Goal: Task Accomplishment & Management: Manage account settings

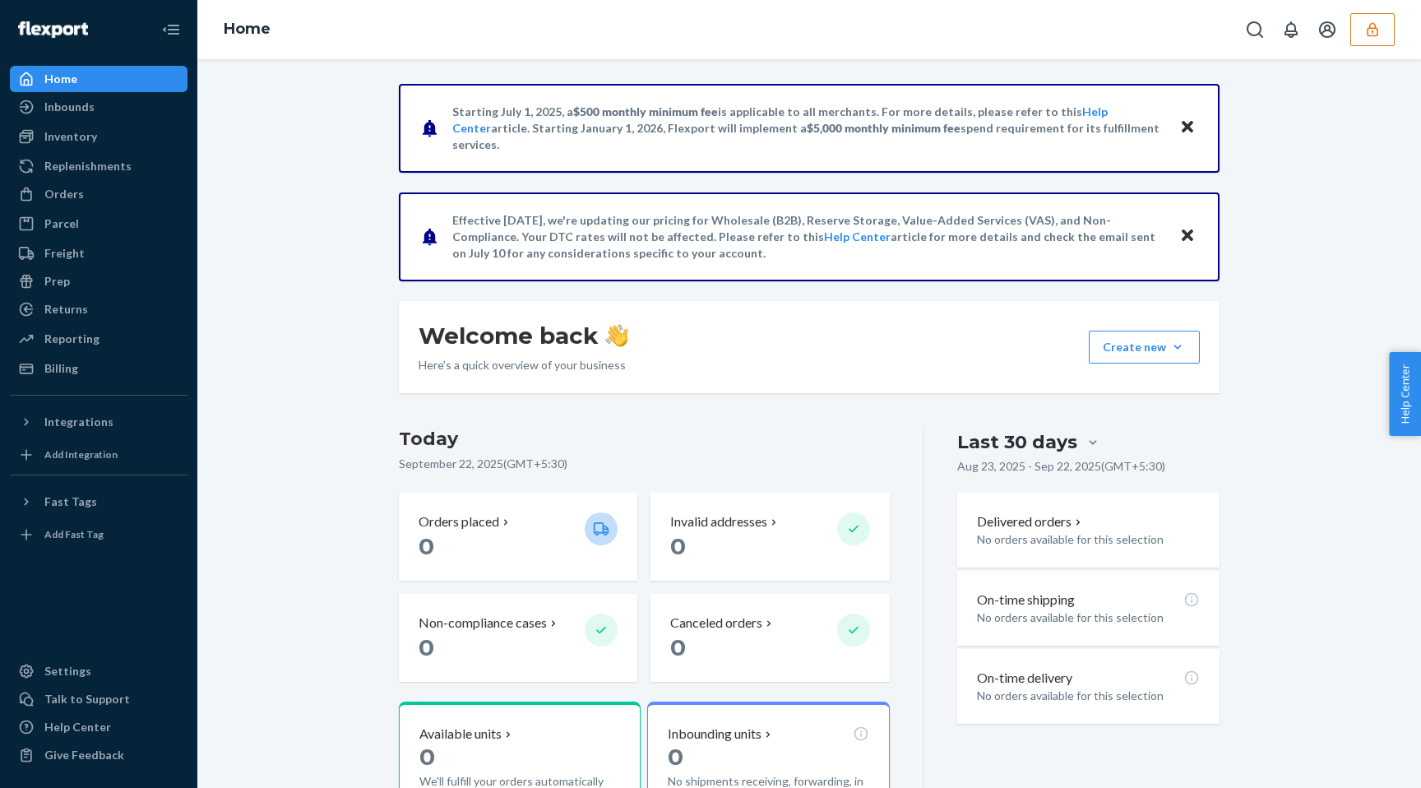
click at [1365, 28] on icon "button" at bounding box center [1372, 29] width 16 height 16
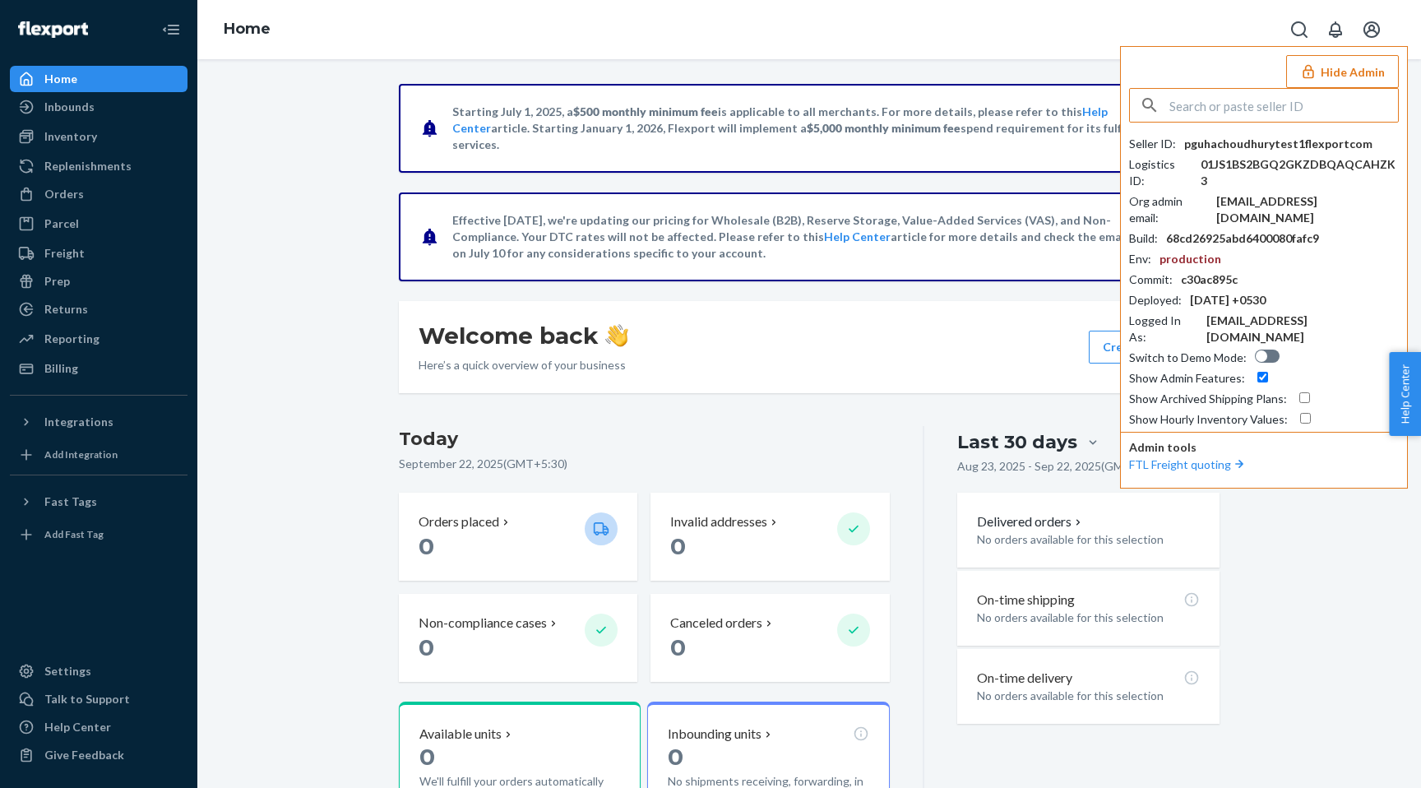
click at [1311, 95] on input "text" at bounding box center [1283, 105] width 229 height 33
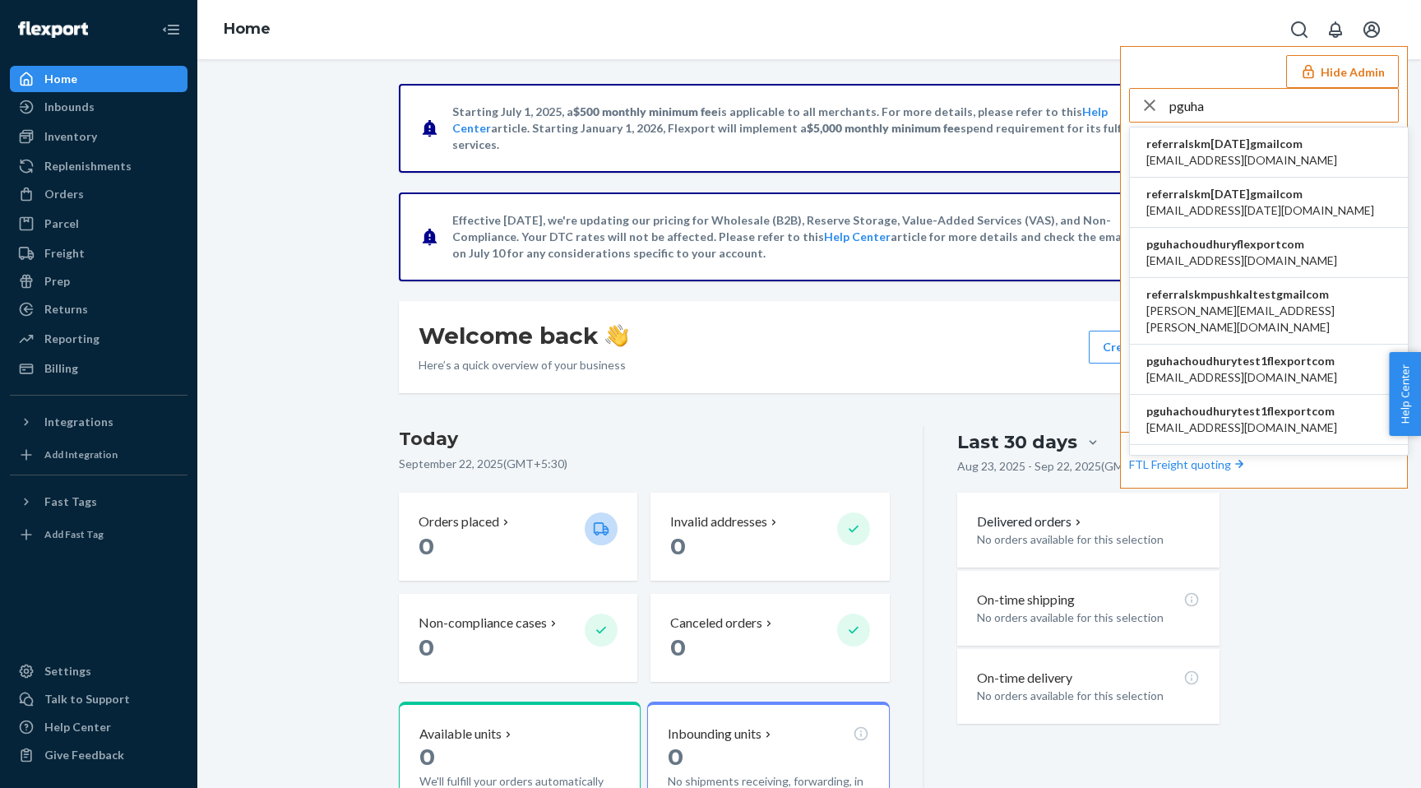
type input "pguha"
click at [1224, 261] on span "pguhachoudhury@flexport.com" at bounding box center [1241, 260] width 191 height 16
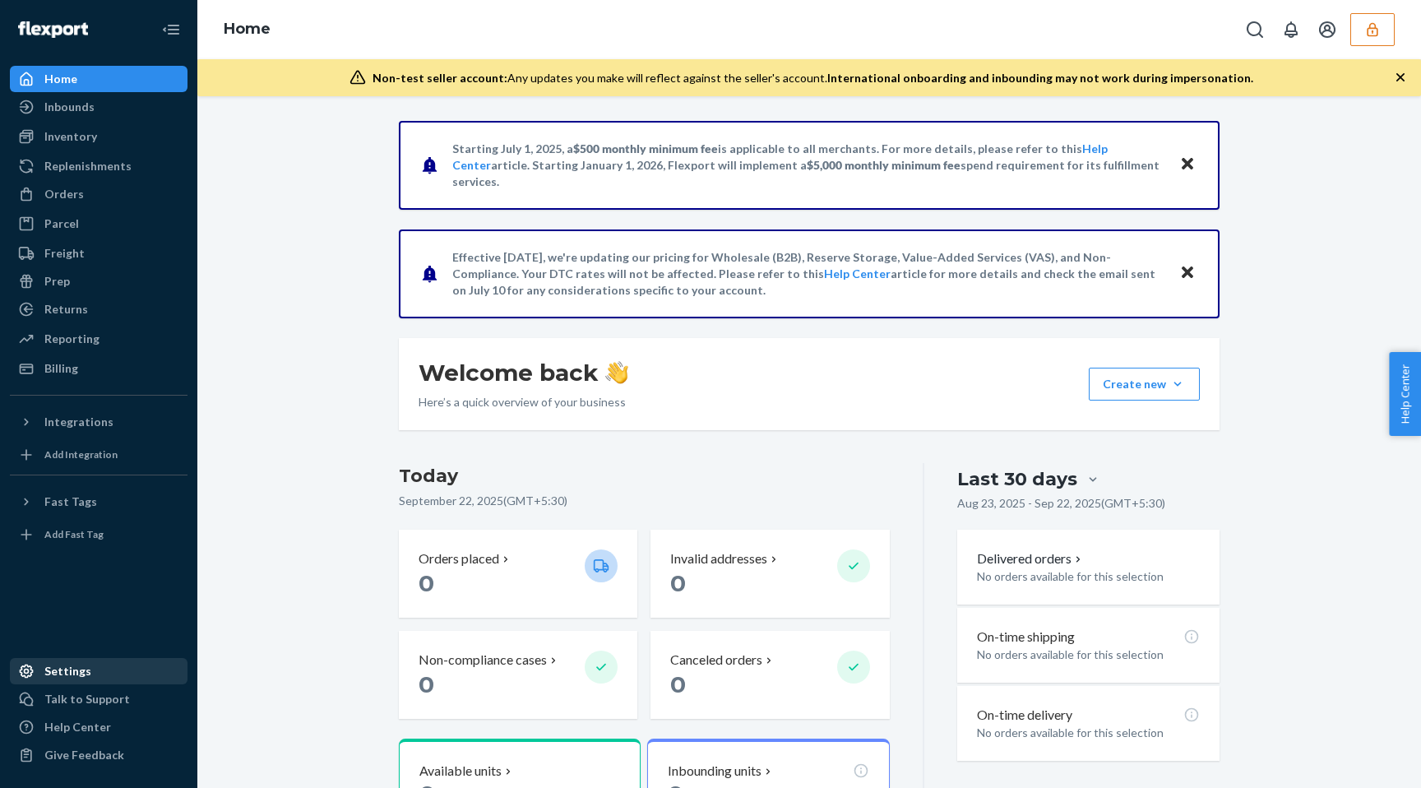
click at [75, 672] on div "Settings" at bounding box center [67, 671] width 47 height 16
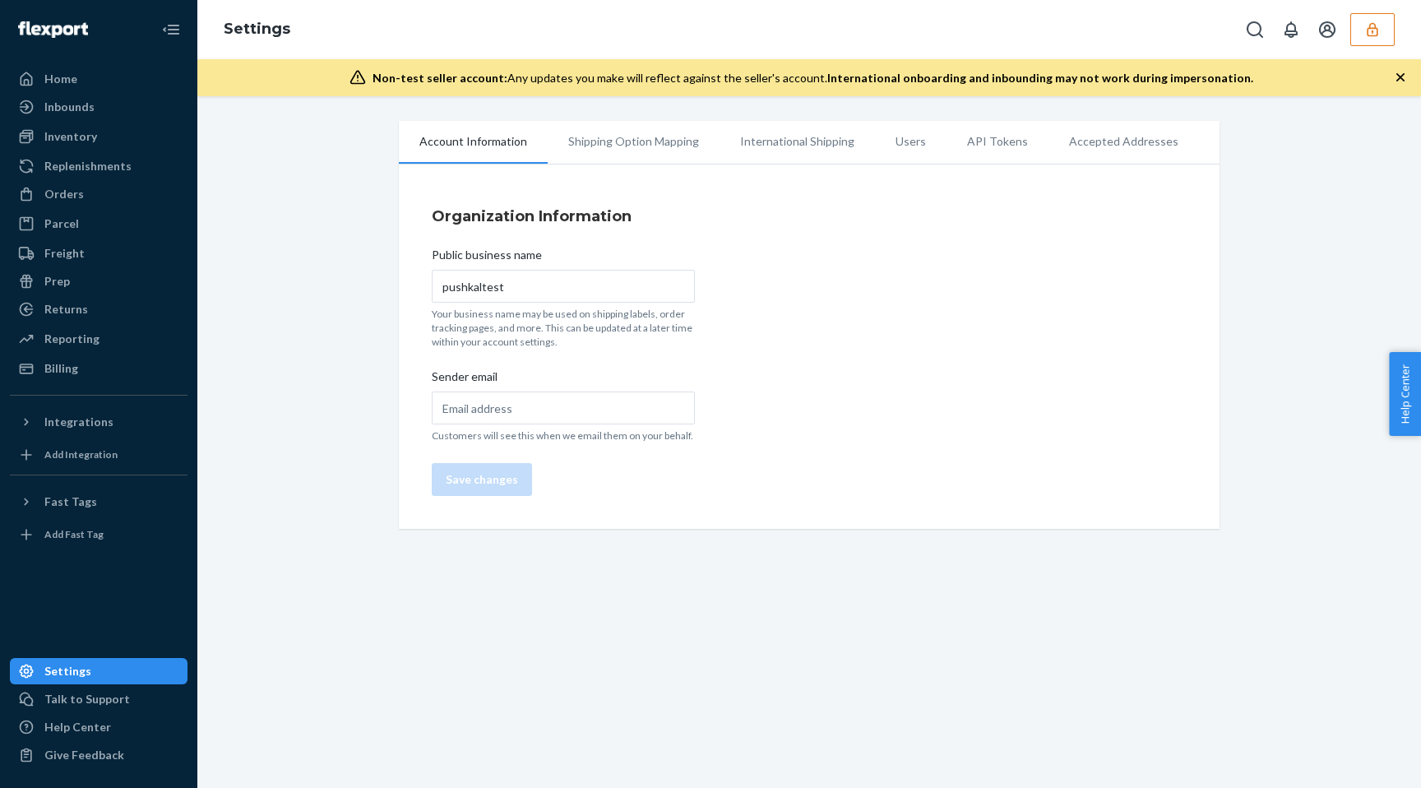
click at [995, 148] on li "API Tokens" at bounding box center [997, 141] width 102 height 41
